Goal: Task Accomplishment & Management: Manage account settings

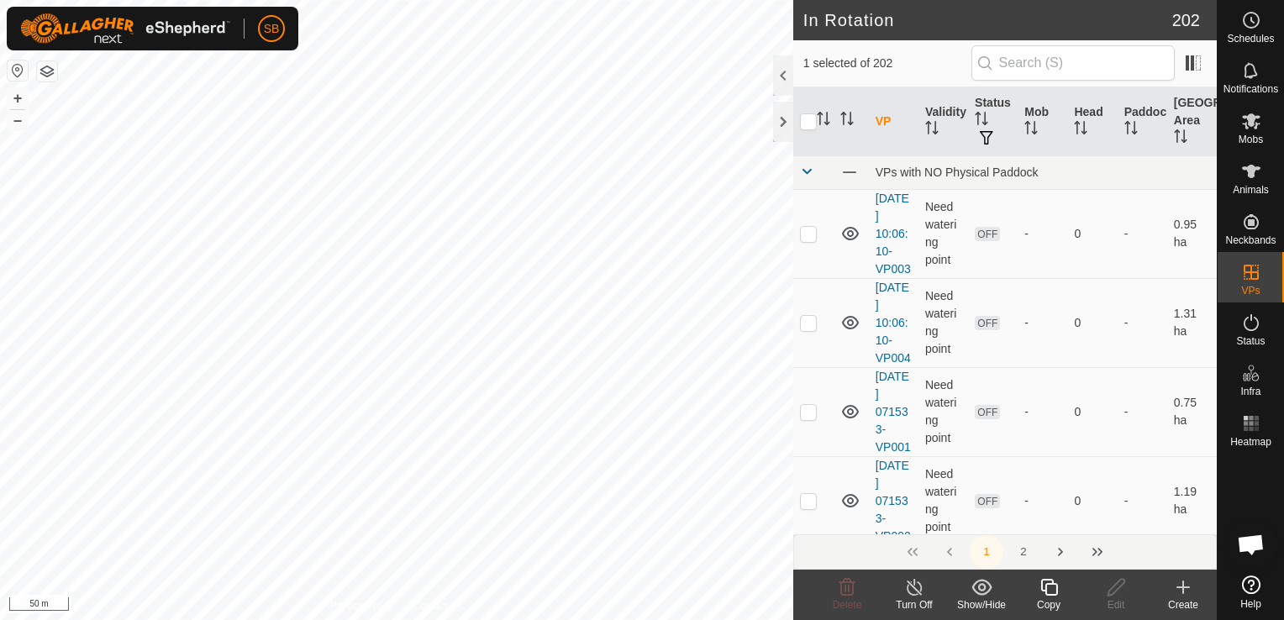
click at [1055, 590] on icon at bounding box center [1048, 587] width 21 height 20
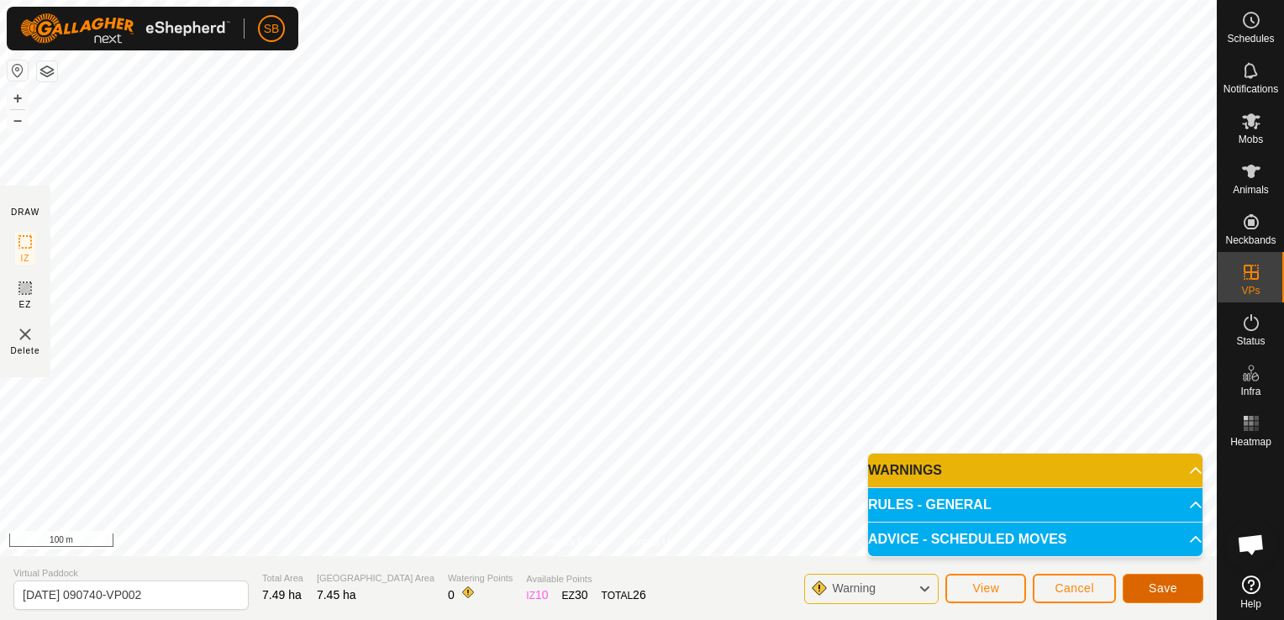
click at [1166, 582] on span "Save" at bounding box center [1162, 587] width 29 height 13
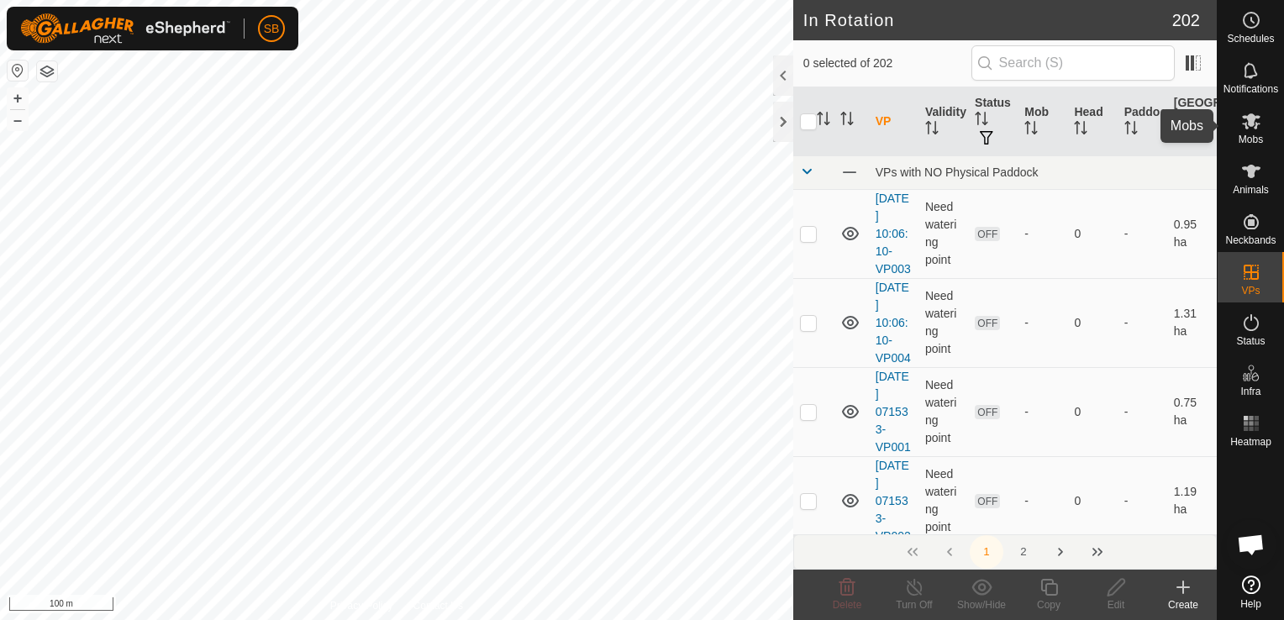
click at [1250, 129] on icon at bounding box center [1251, 121] width 20 height 20
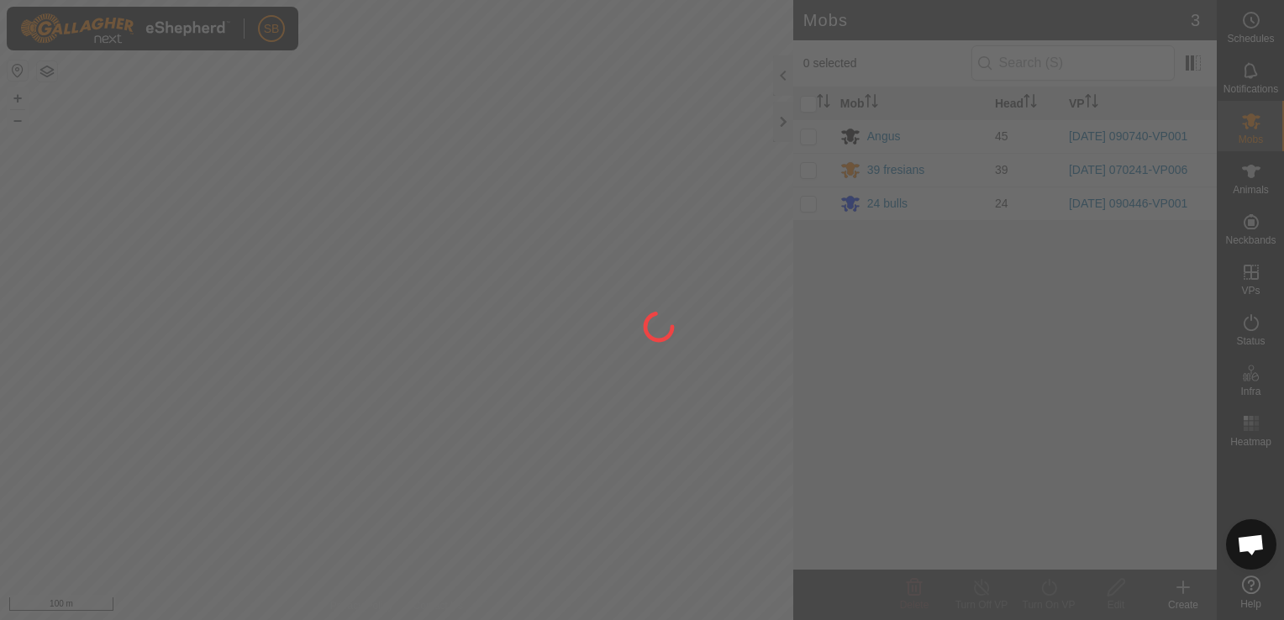
click at [809, 139] on div at bounding box center [642, 310] width 1284 height 620
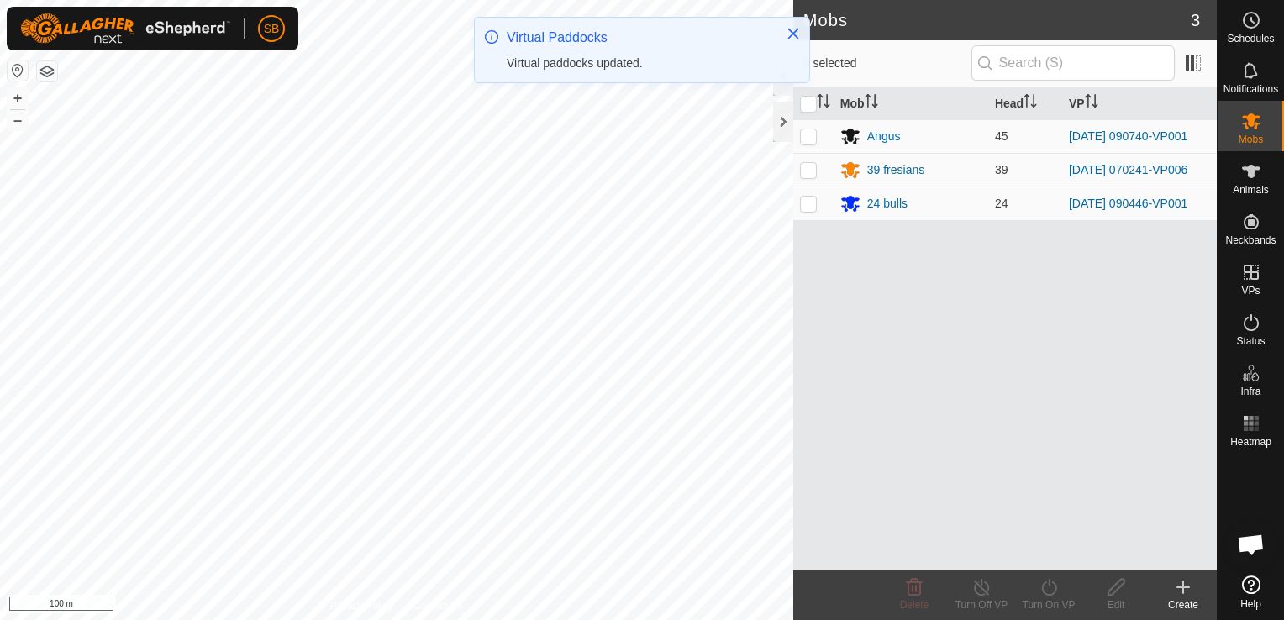
click at [806, 139] on p-checkbox at bounding box center [808, 135] width 17 height 13
checkbox input "true"
click at [1048, 596] on icon at bounding box center [1048, 587] width 21 height 20
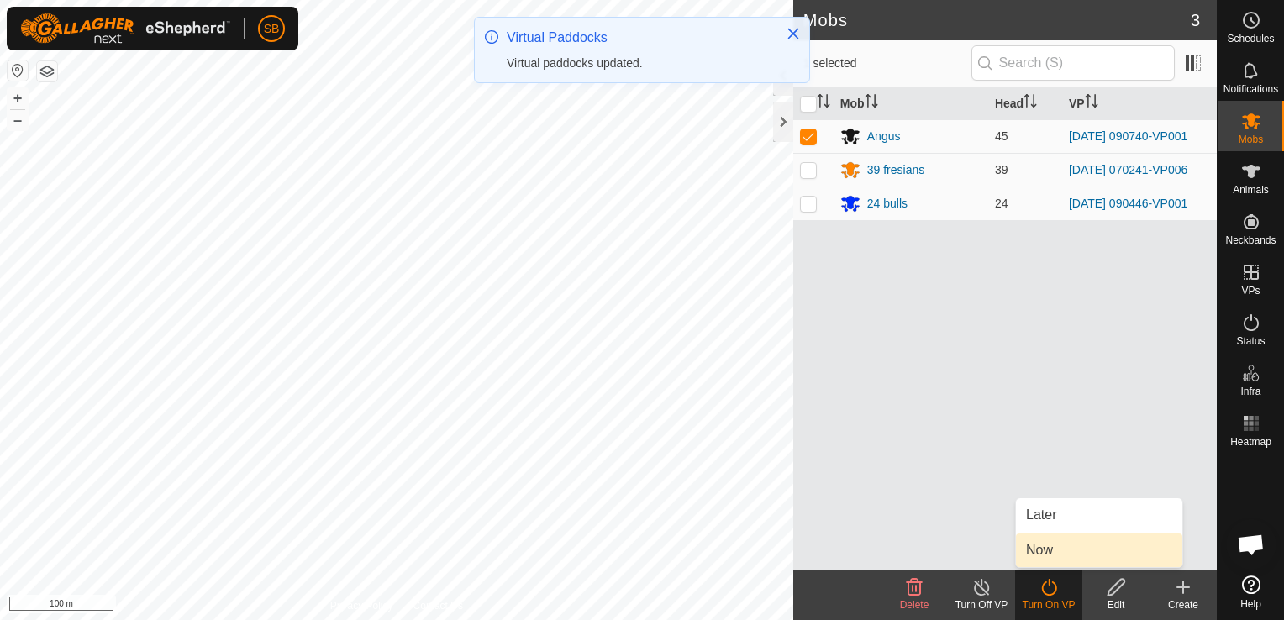
click at [1049, 556] on link "Now" at bounding box center [1099, 550] width 166 height 34
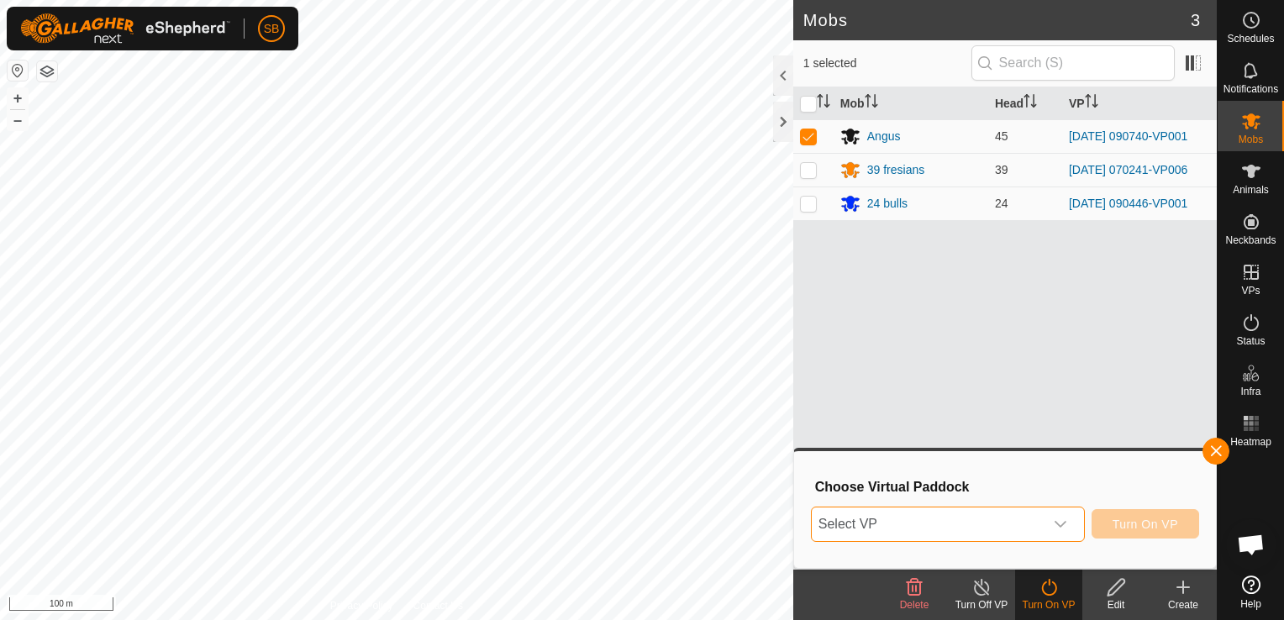
click at [1010, 527] on span "Select VP" at bounding box center [927, 524] width 232 height 34
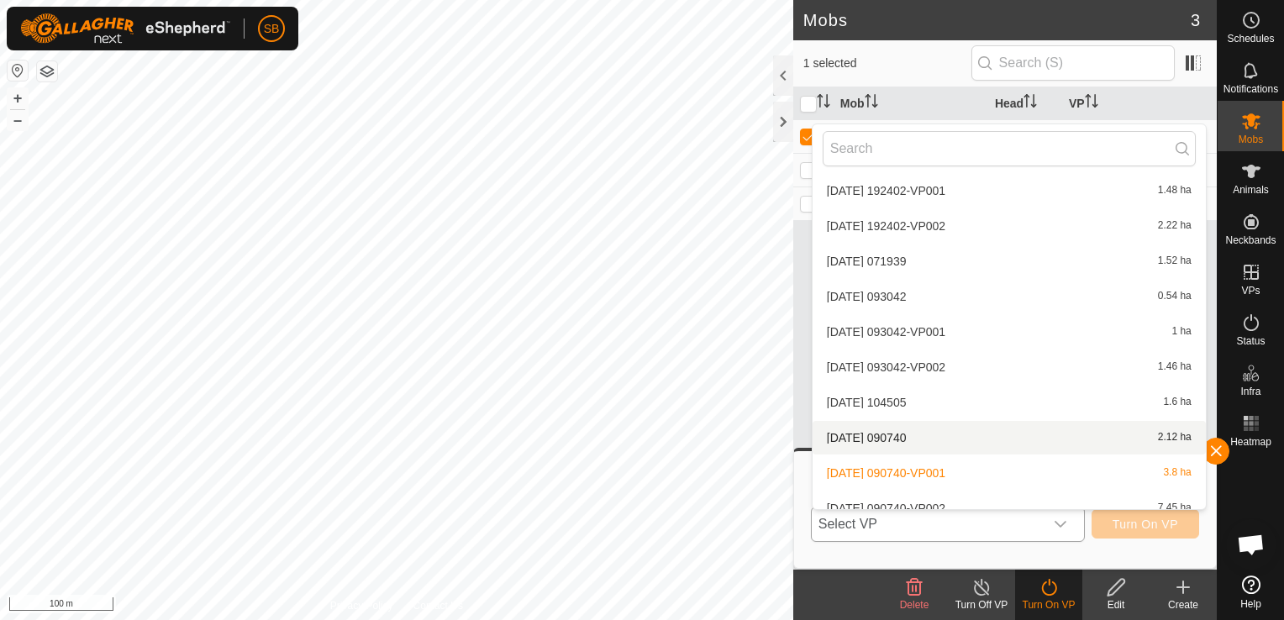
scroll to position [3966, 0]
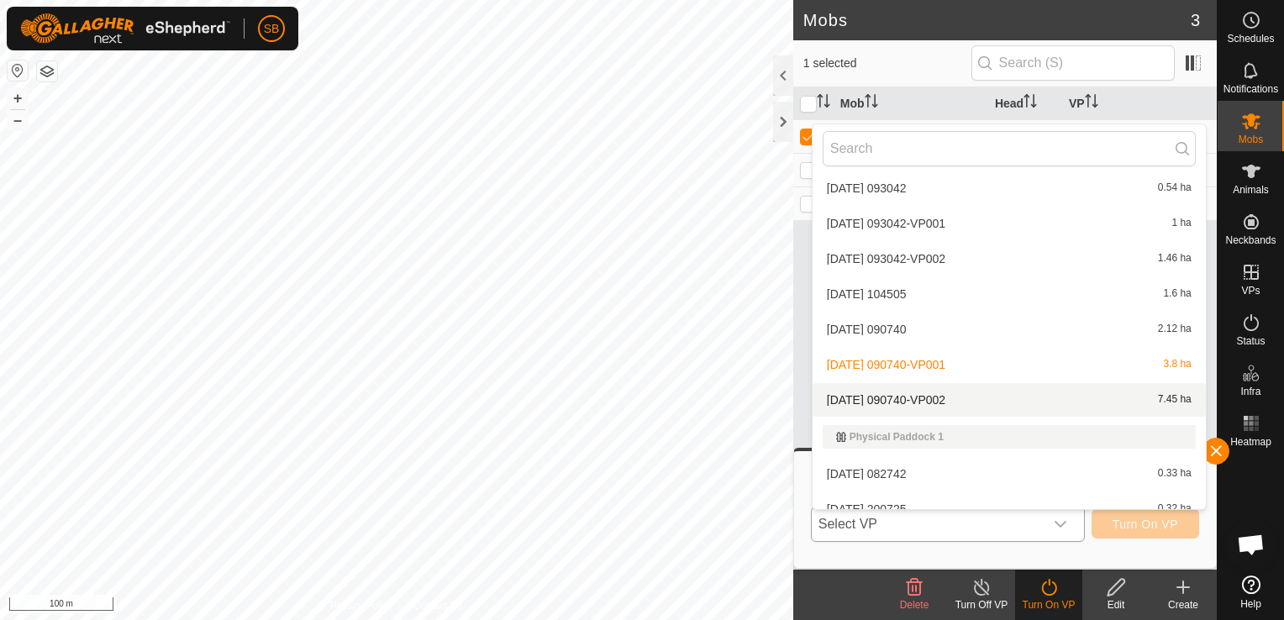
click at [944, 404] on li "[DATE] 090740-VP002 7.45 ha" at bounding box center [1008, 400] width 393 height 34
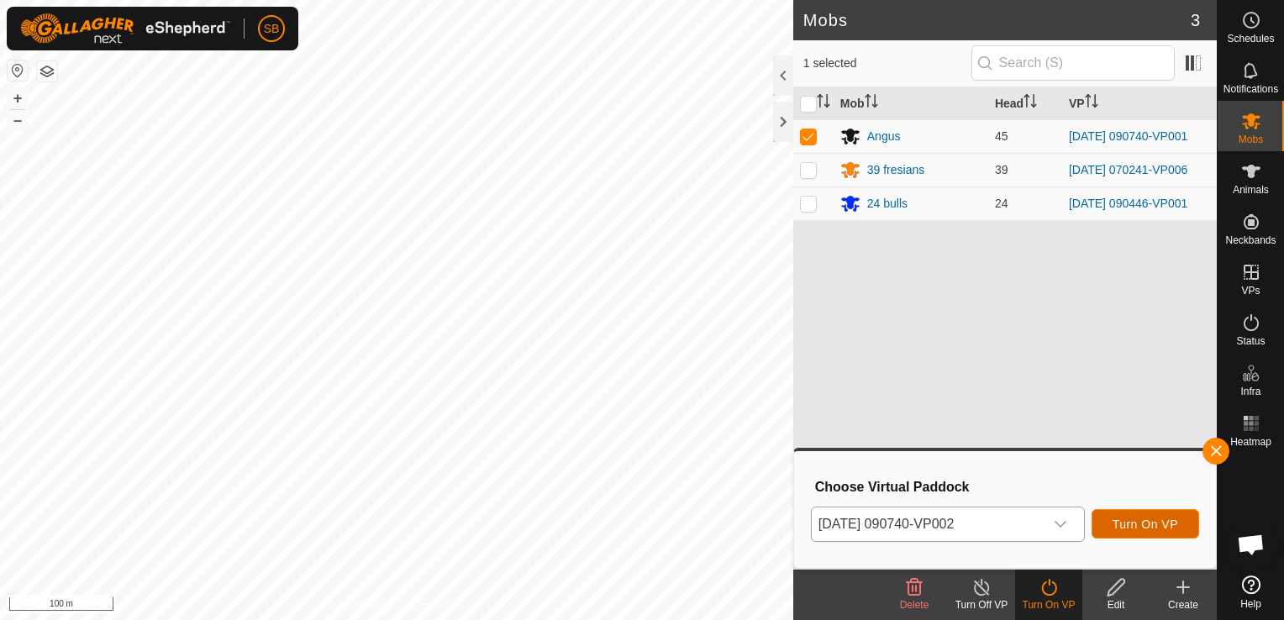
click at [1116, 528] on span "Turn On VP" at bounding box center [1145, 523] width 66 height 13
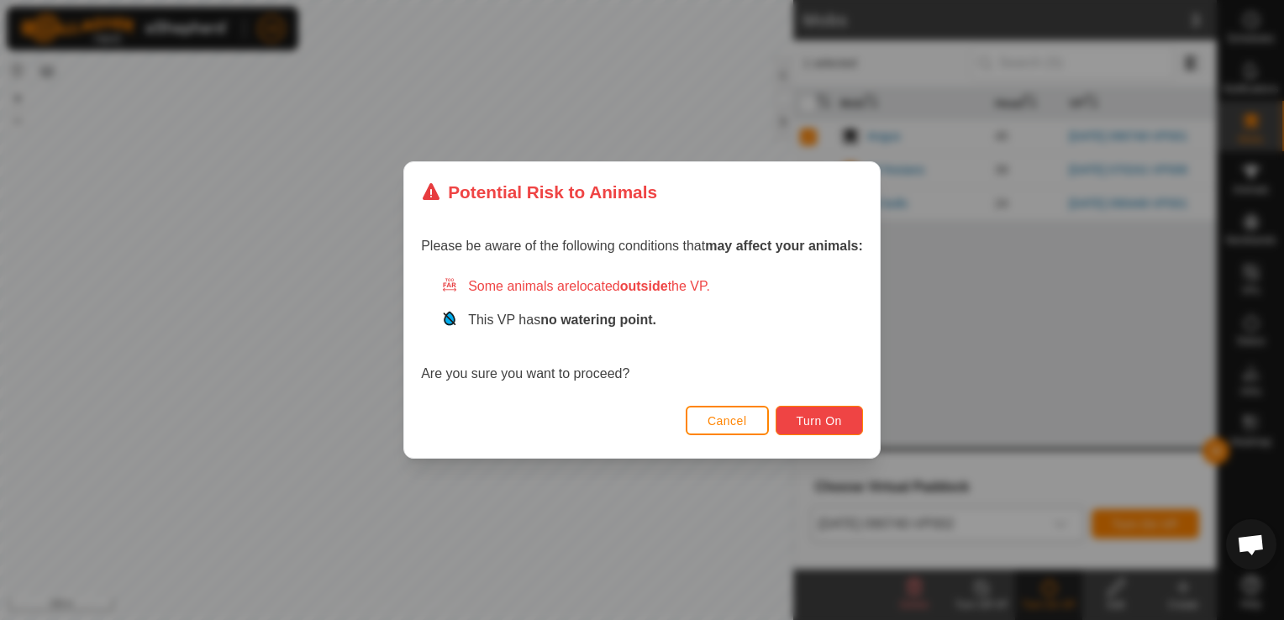
click at [801, 414] on span "Turn On" at bounding box center [818, 420] width 45 height 13
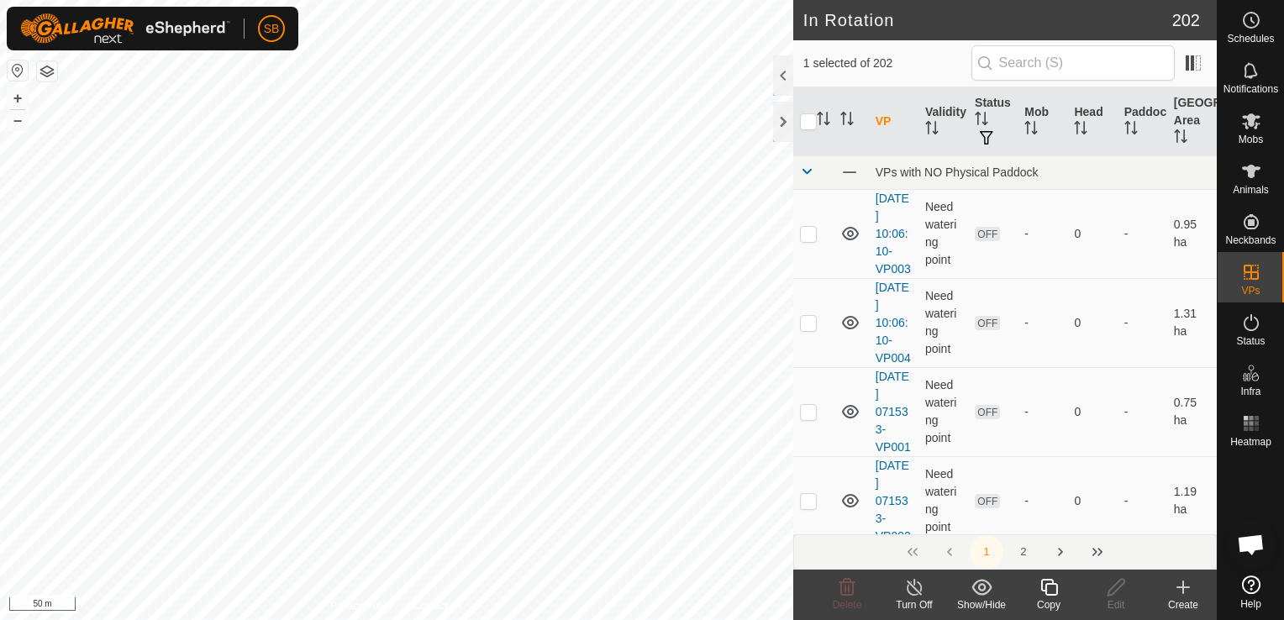
click at [1044, 586] on icon at bounding box center [1048, 587] width 21 height 20
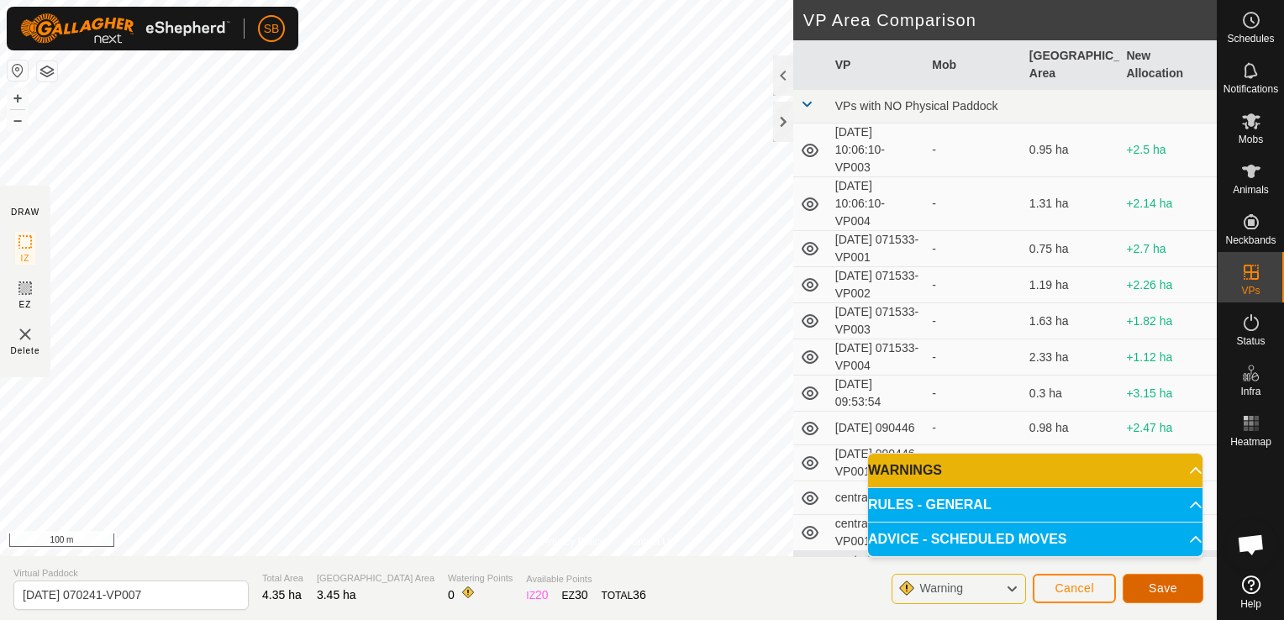
click at [1177, 591] on button "Save" at bounding box center [1162, 588] width 81 height 29
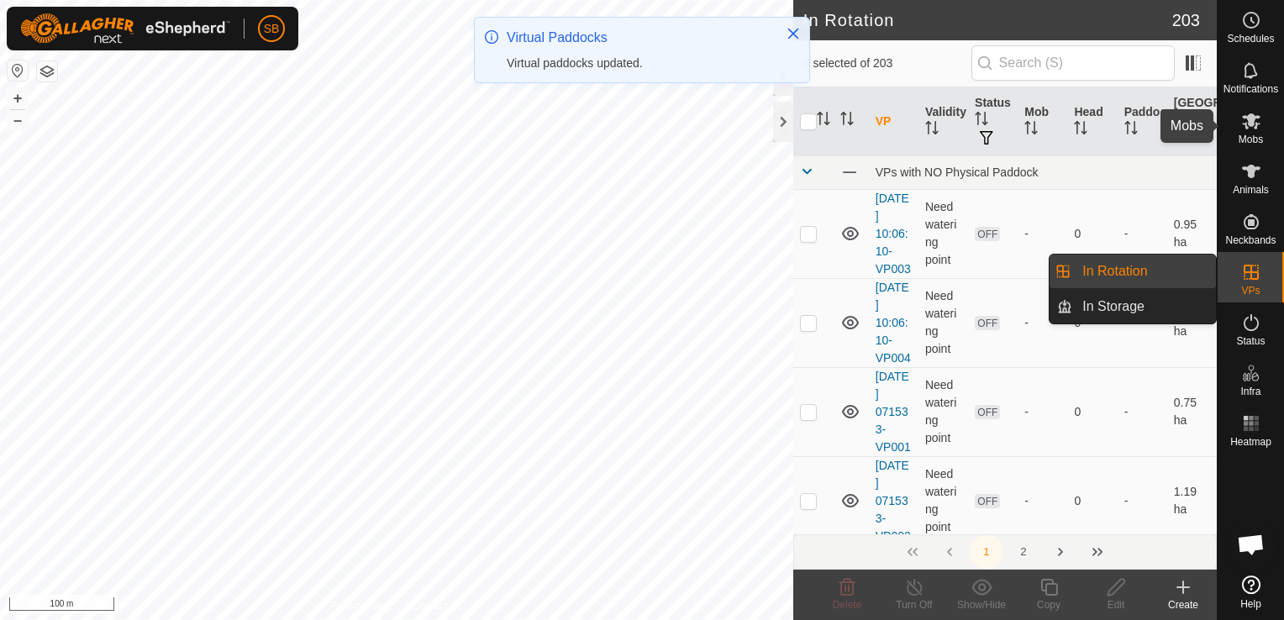
drag, startPoint x: 1248, startPoint y: 139, endPoint x: 1240, endPoint y: 146, distance: 10.8
click at [1248, 139] on span "Mobs" at bounding box center [1250, 139] width 24 height 10
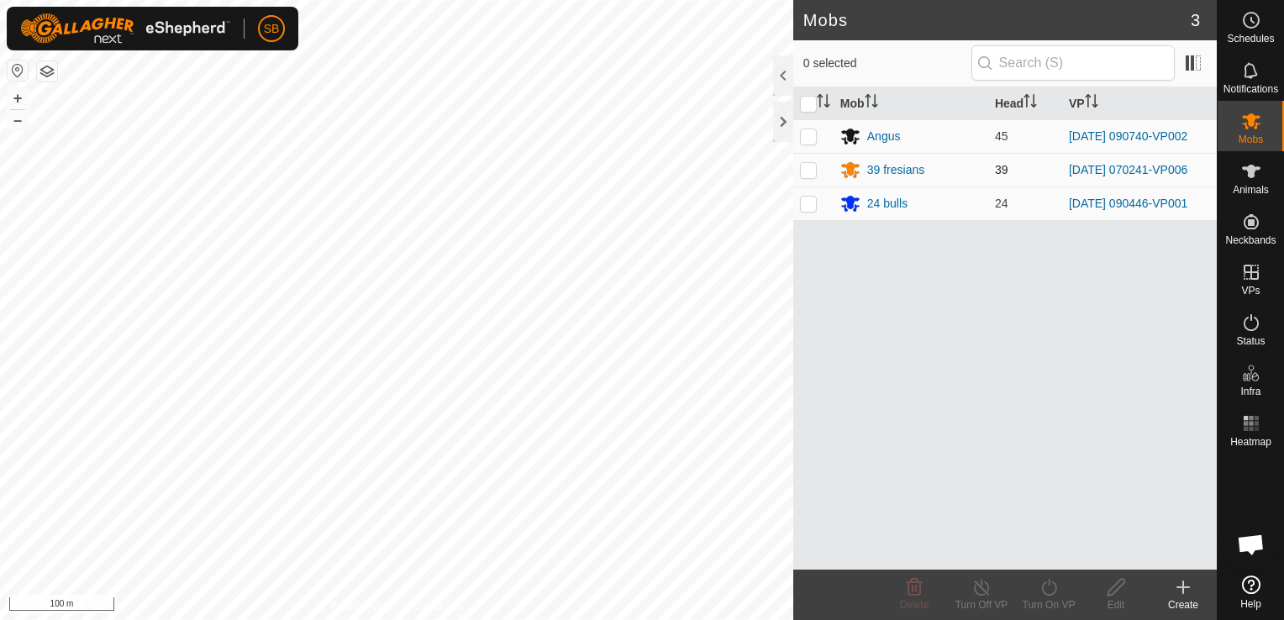
click at [814, 170] on p-checkbox at bounding box center [808, 169] width 17 height 13
checkbox input "true"
click at [1042, 590] on icon at bounding box center [1048, 587] width 21 height 20
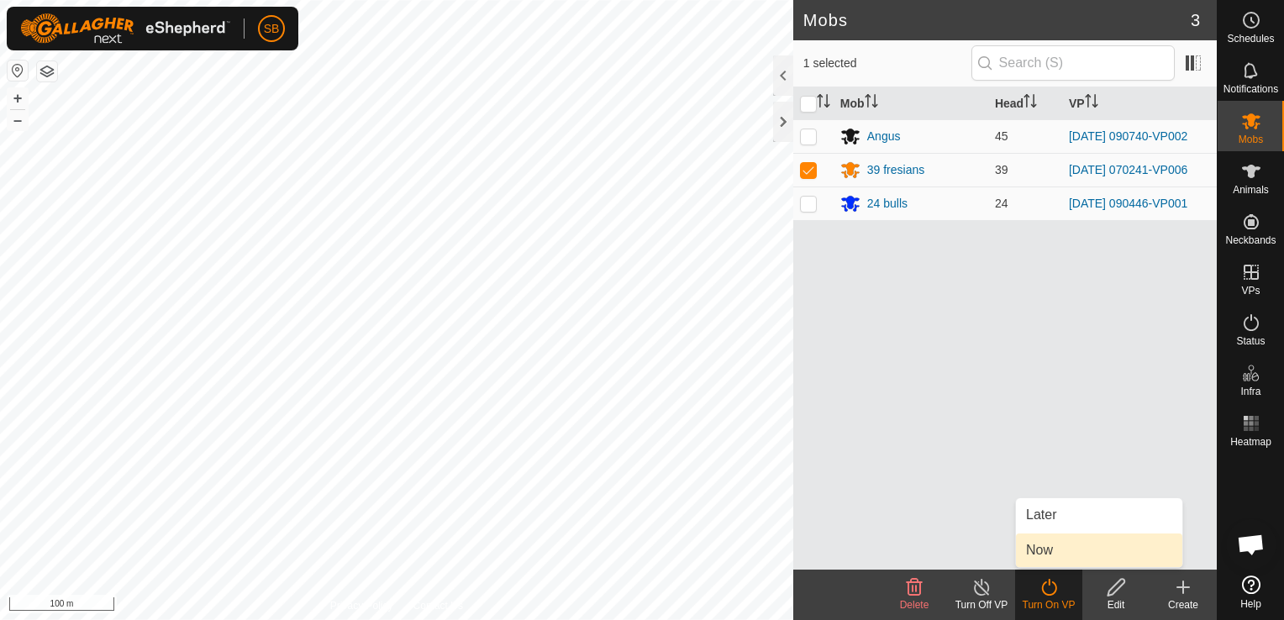
click at [1038, 548] on link "Now" at bounding box center [1099, 550] width 166 height 34
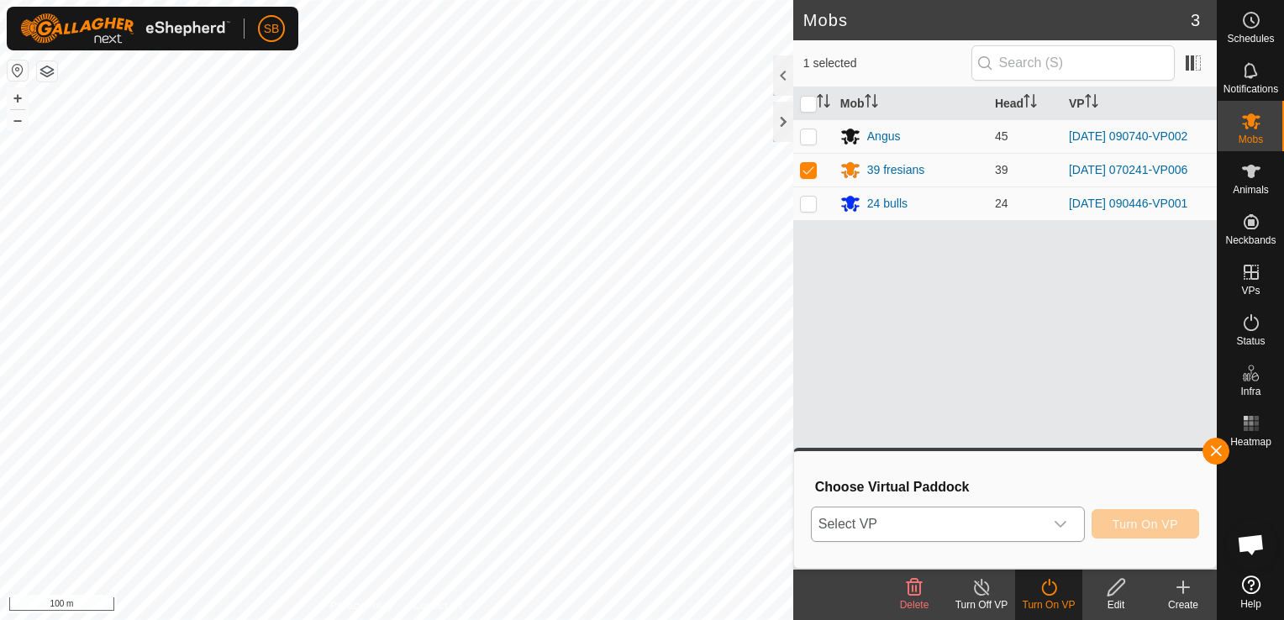
click at [1042, 526] on span "Select VP" at bounding box center [927, 524] width 232 height 34
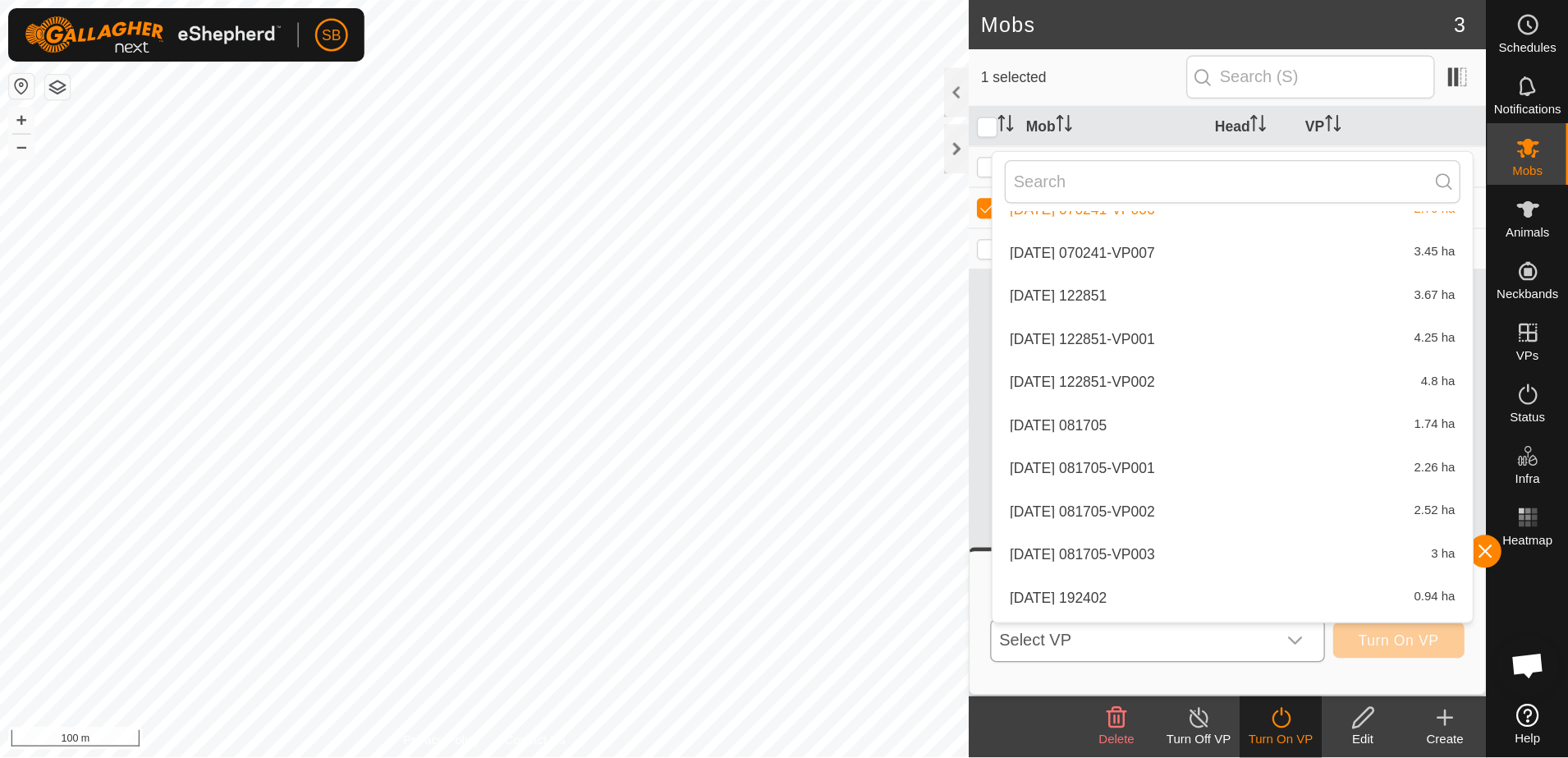
scroll to position [3468, 0]
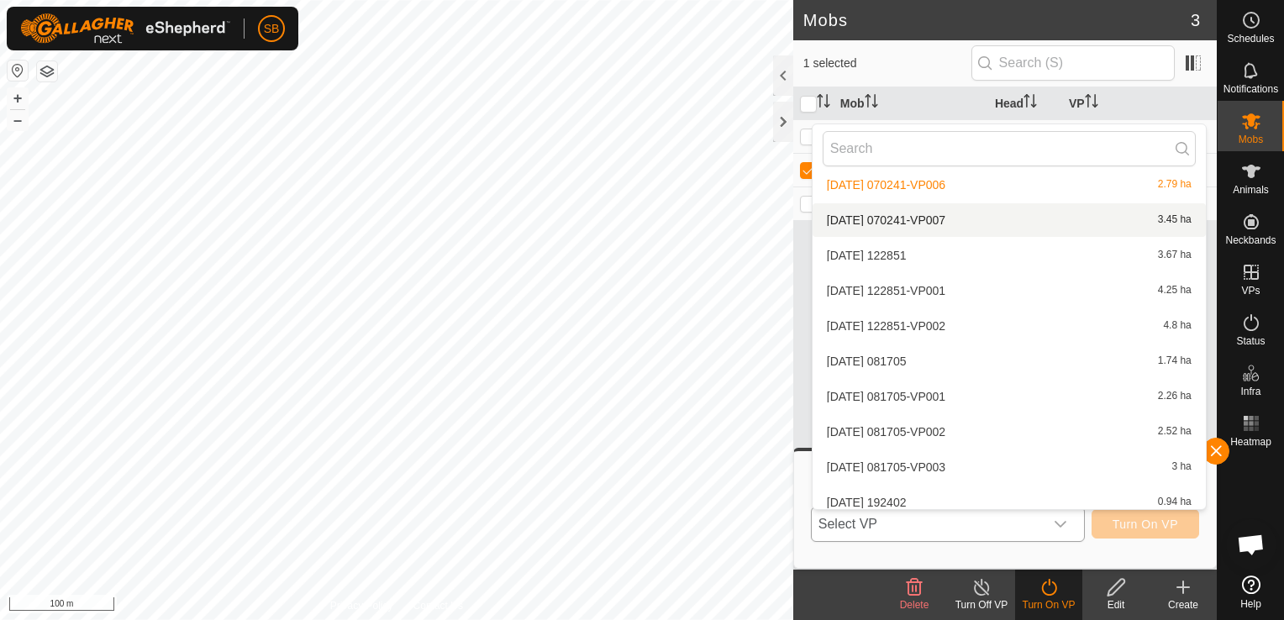
click at [969, 218] on li "[DATE] 070241-VP007 3.45 ha" at bounding box center [1008, 220] width 393 height 34
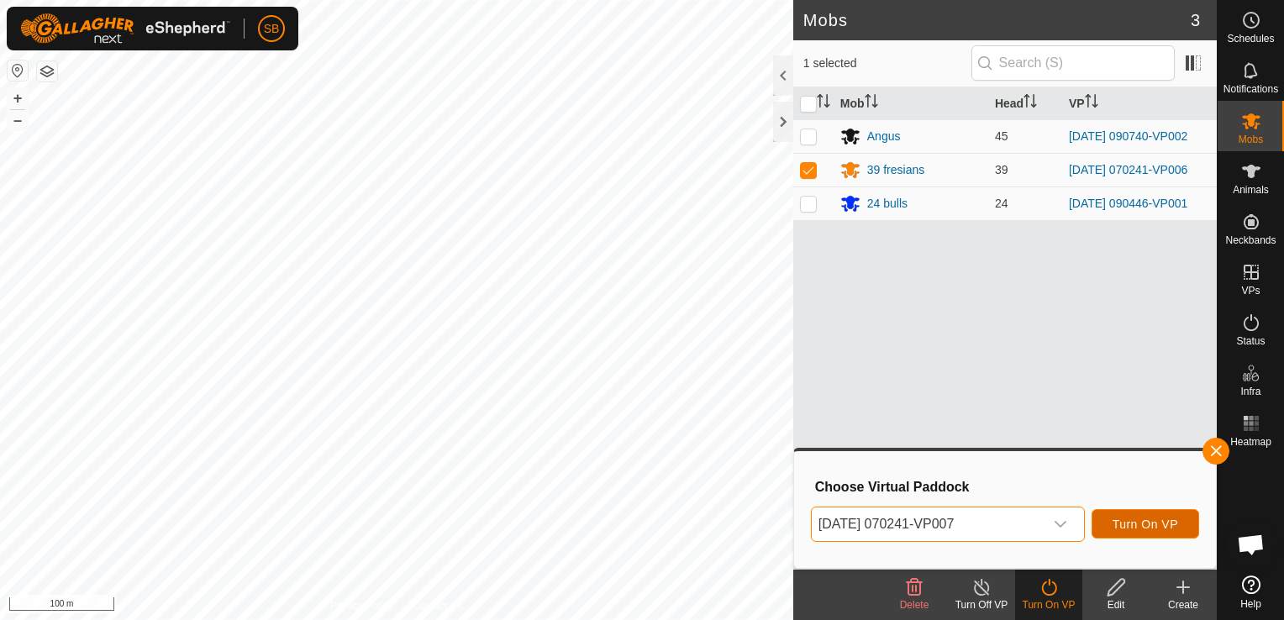
click at [1166, 523] on span "Turn On VP" at bounding box center [1145, 523] width 66 height 13
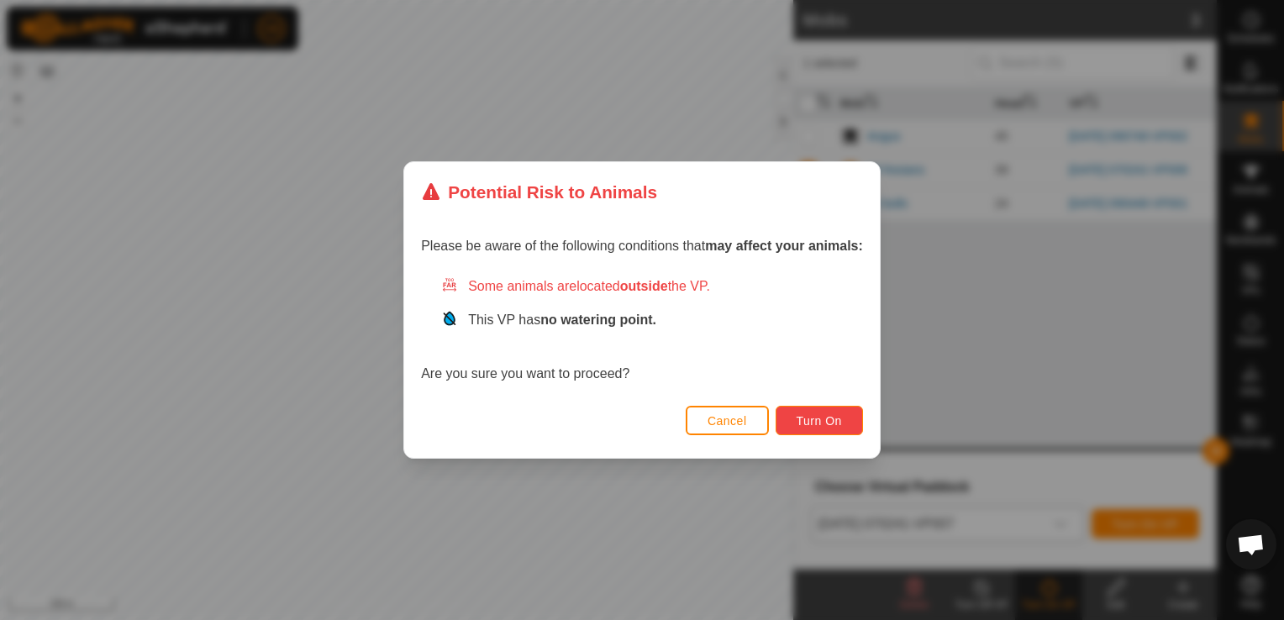
click at [819, 417] on span "Turn On" at bounding box center [818, 420] width 45 height 13
